Goal: Transaction & Acquisition: Purchase product/service

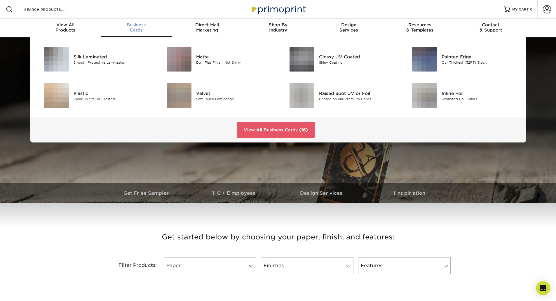
click at [132, 27] on span "Business" at bounding box center [136, 24] width 71 height 5
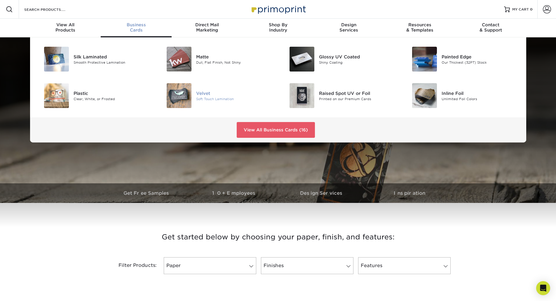
click at [205, 96] on div "Velvet" at bounding box center [234, 93] width 77 height 6
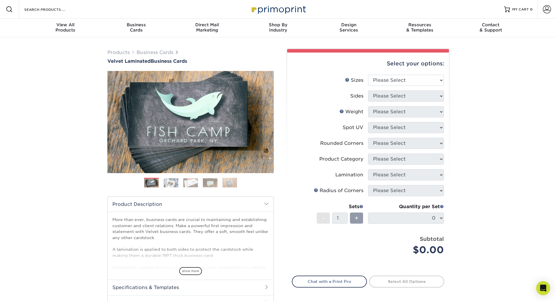
click at [169, 187] on img at bounding box center [171, 182] width 15 height 9
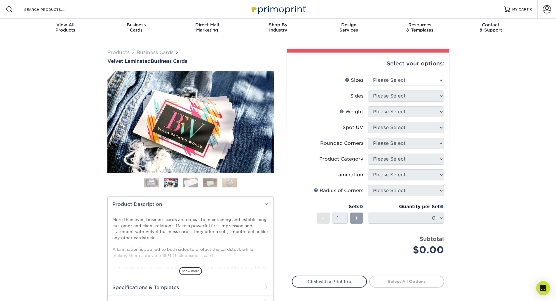
click at [186, 187] on img at bounding box center [190, 182] width 15 height 9
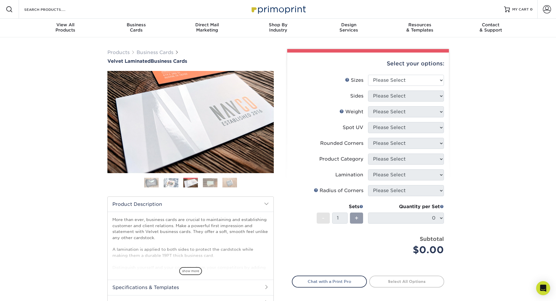
click at [212, 187] on img at bounding box center [210, 182] width 15 height 9
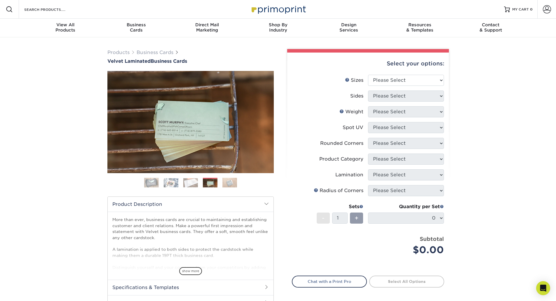
click at [231, 188] on img at bounding box center [229, 182] width 15 height 10
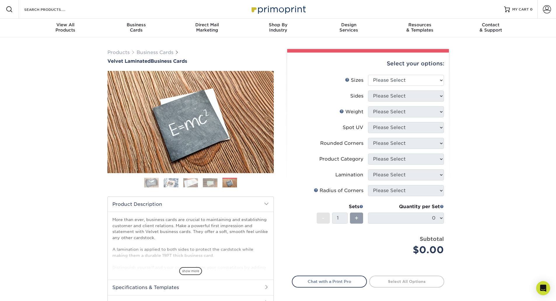
click at [152, 190] on img at bounding box center [151, 182] width 15 height 15
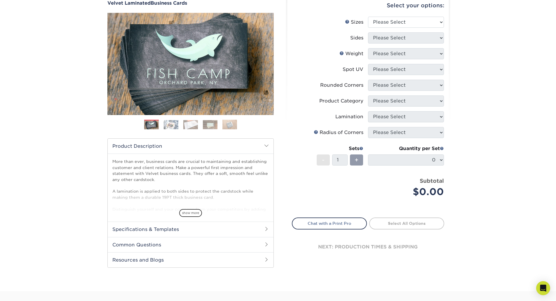
scroll to position [58, 0]
click at [192, 216] on span "show more" at bounding box center [190, 213] width 23 height 8
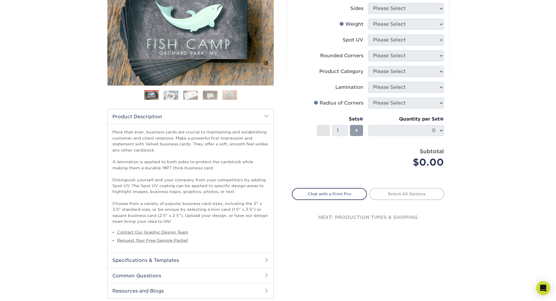
scroll to position [0, 0]
